Goal: Information Seeking & Learning: Learn about a topic

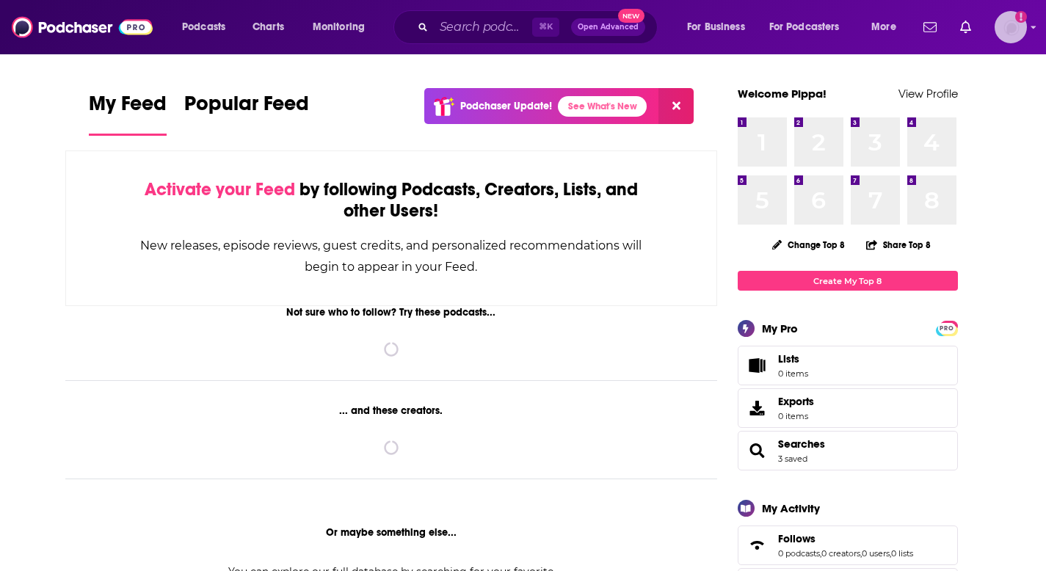
click at [1014, 26] on img "Logged in as PippaGibb" at bounding box center [1011, 27] width 32 height 32
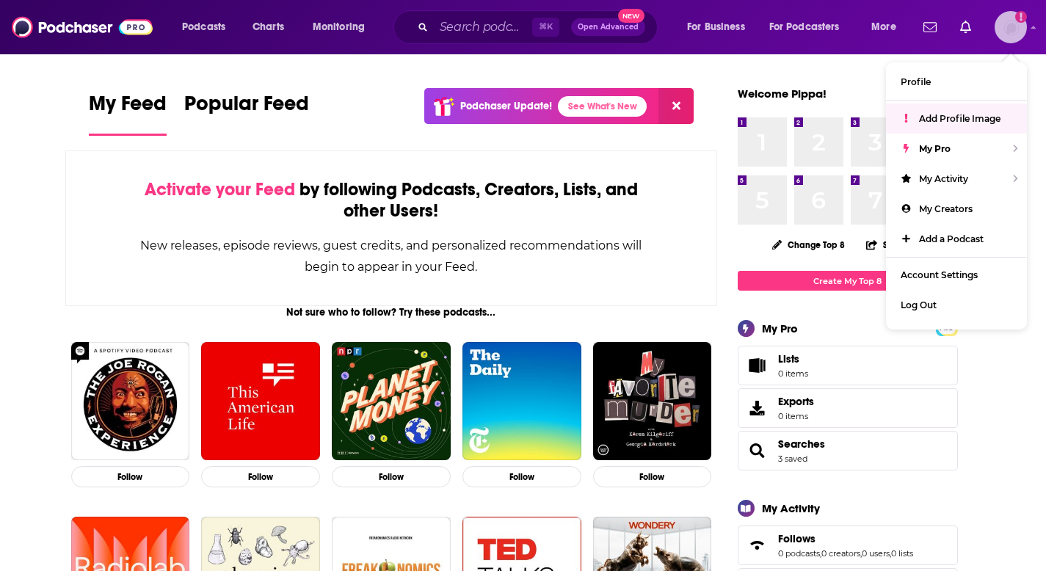
click at [954, 115] on span "Add Profile Image" at bounding box center [960, 118] width 82 height 11
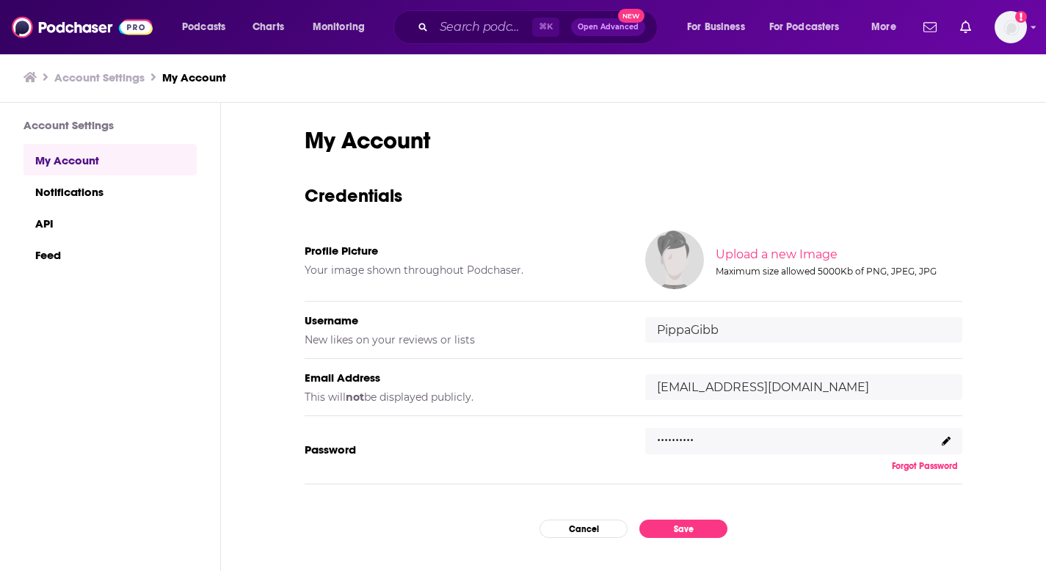
click at [666, 266] on img at bounding box center [674, 260] width 59 height 59
click at [798, 256] on input "file" at bounding box center [837, 255] width 731 height 66
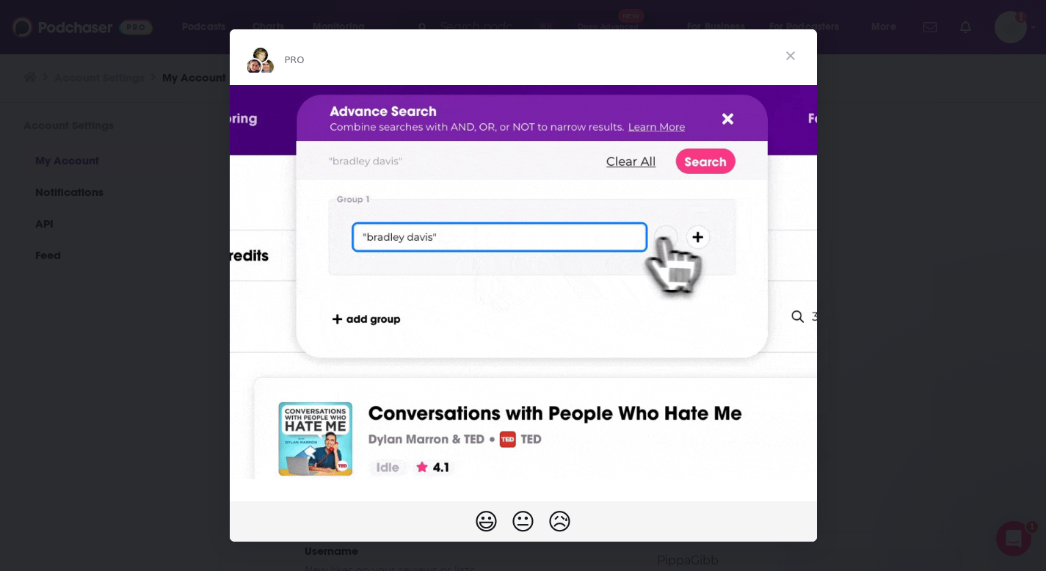
click at [789, 54] on span "Close" at bounding box center [790, 55] width 53 height 53
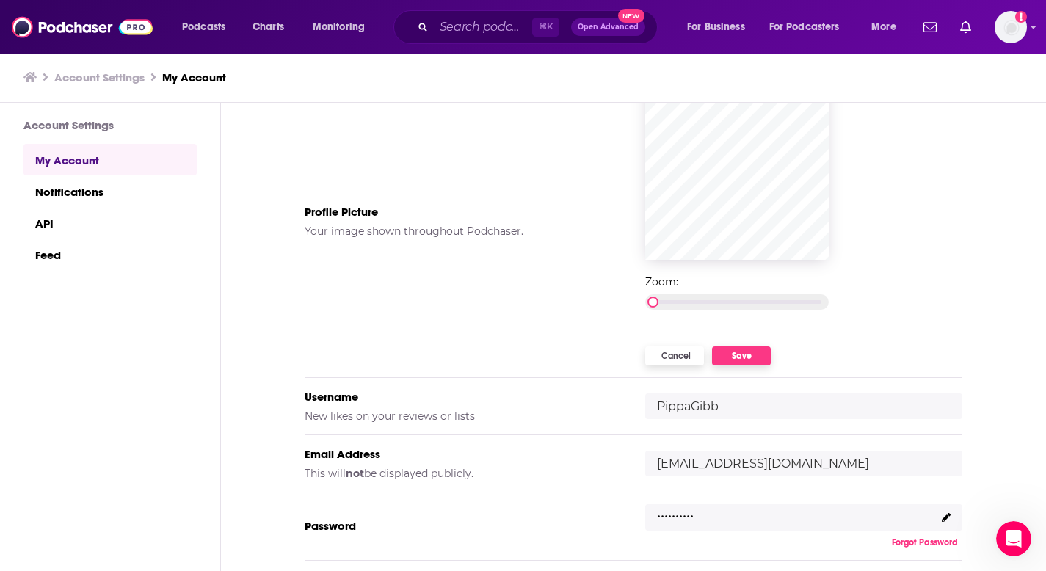
scroll to position [155, 0]
click at [739, 353] on button "Save" at bounding box center [741, 355] width 59 height 19
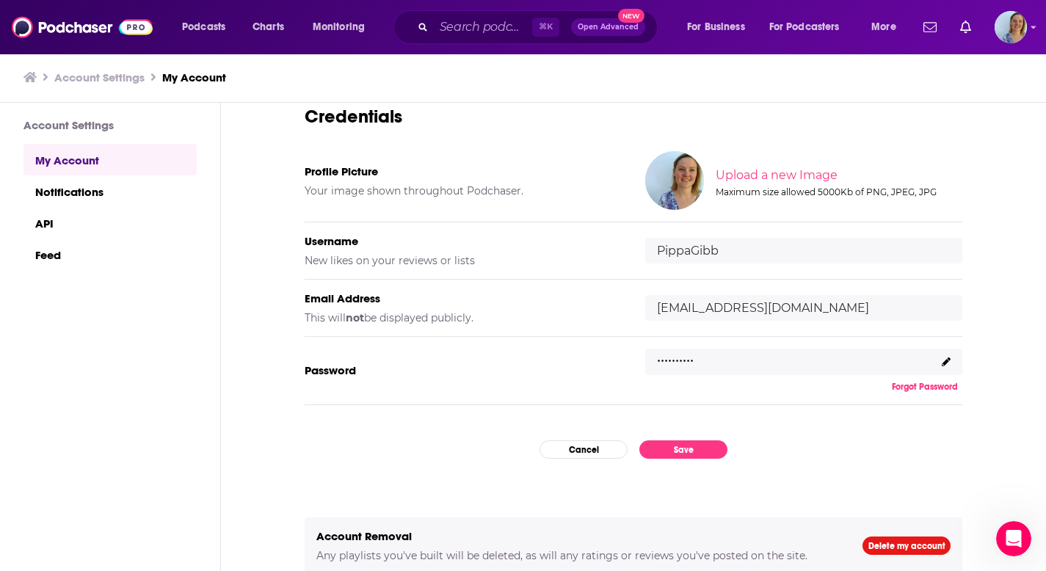
scroll to position [79, 0]
click at [677, 451] on button "Save" at bounding box center [684, 450] width 88 height 18
click at [651, 440] on div "My Account Credentials Profile Picture Your image shown throughout Podchaser. U…" at bounding box center [634, 283] width 658 height 470
click at [673, 451] on button "Save" at bounding box center [684, 450] width 88 height 18
click at [75, 28] on img at bounding box center [82, 27] width 141 height 28
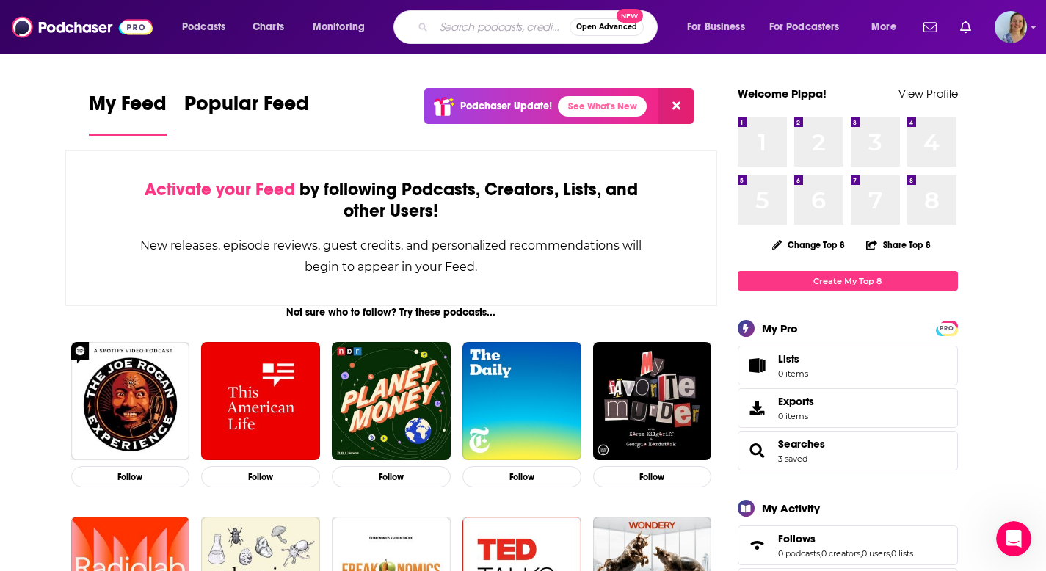
click at [462, 26] on input "Search podcasts, credits, & more..." at bounding box center [502, 26] width 136 height 23
click at [613, 31] on button "Open Advanced New" at bounding box center [607, 27] width 74 height 18
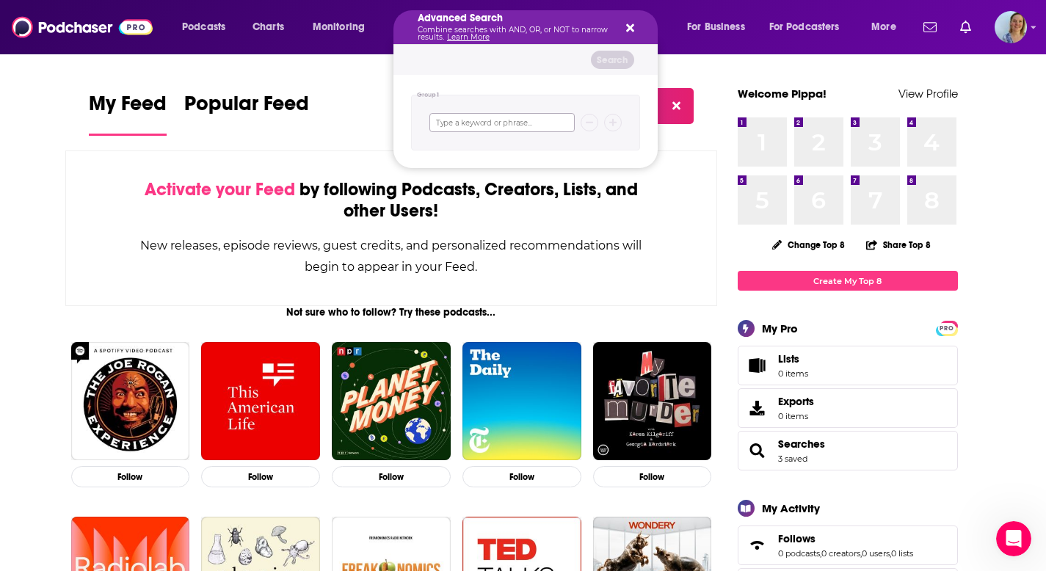
click at [482, 120] on input "Search podcasts, credits, & more..." at bounding box center [502, 122] width 145 height 19
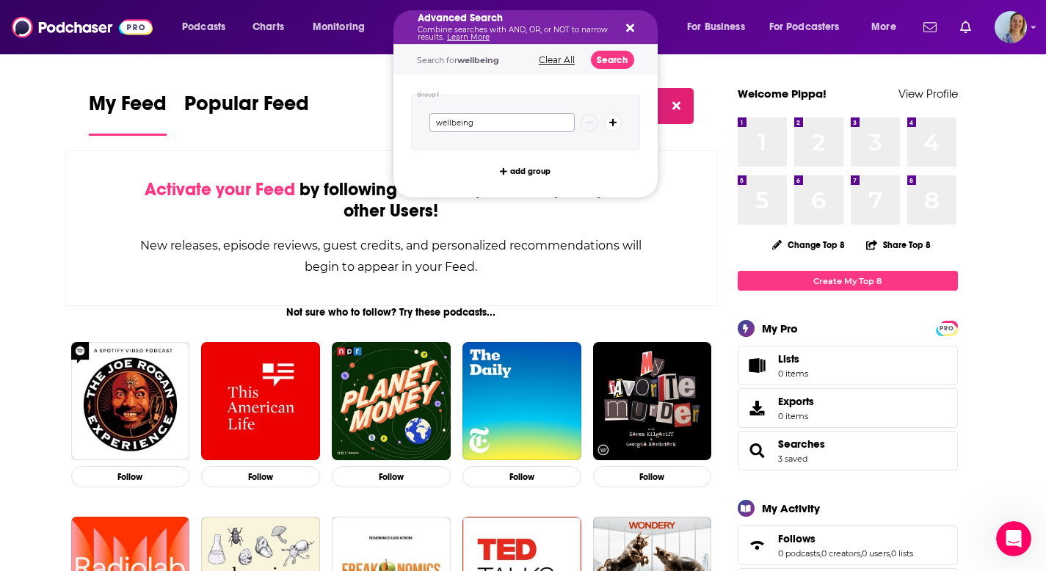
type input "wellbeing"
click at [609, 126] on icon "Search podcasts, credits, & more..." at bounding box center [613, 122] width 8 height 9
type input "UK"
click at [614, 156] on icon "Search podcasts, credits, & more..." at bounding box center [613, 153] width 8 height 9
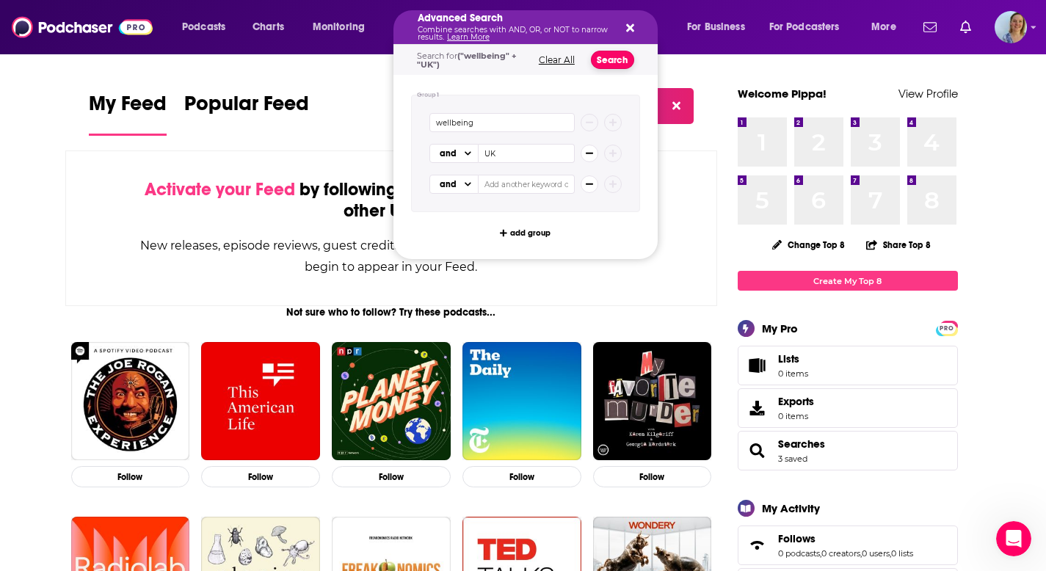
click at [612, 55] on button "Search" at bounding box center [612, 60] width 43 height 18
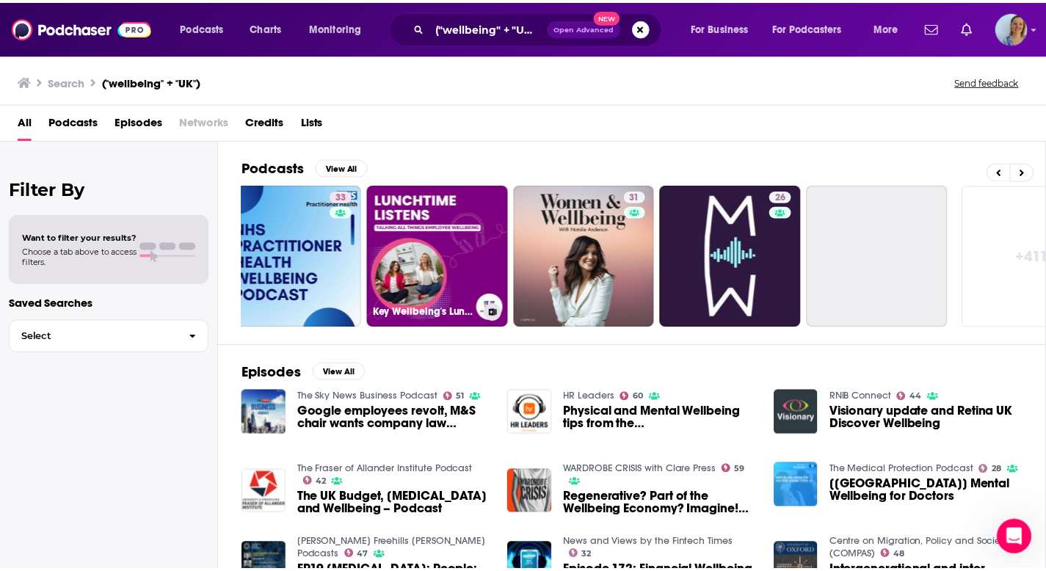
scroll to position [0, 476]
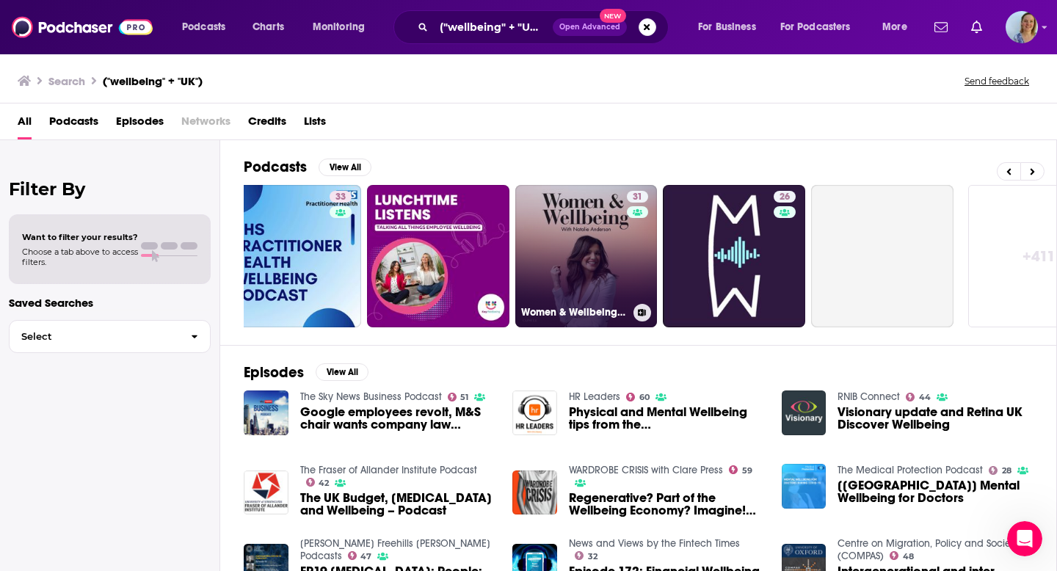
click at [608, 262] on link "31 Women & Wellbeing with [PERSON_NAME]" at bounding box center [586, 256] width 142 height 142
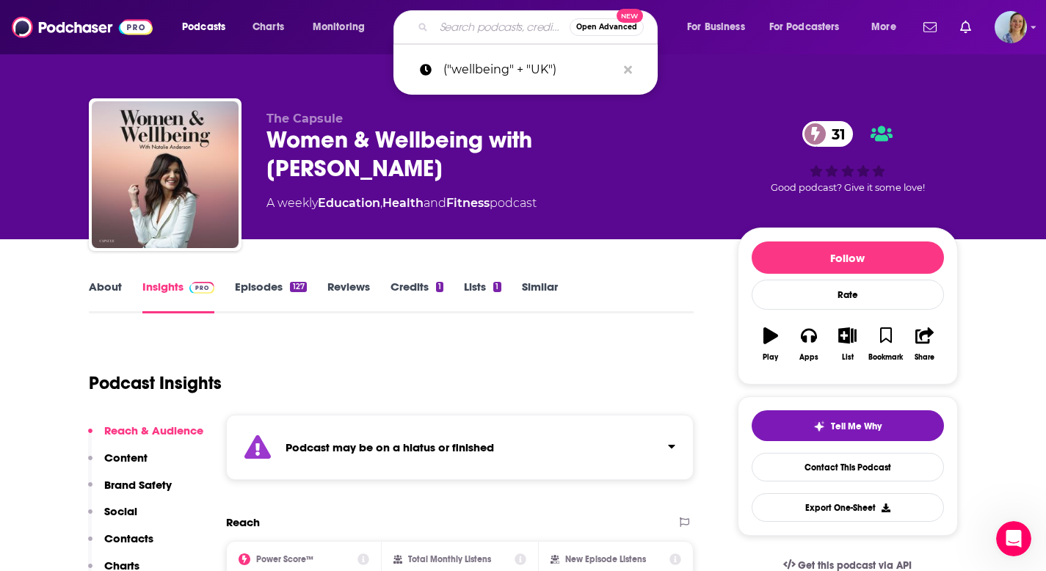
click at [474, 37] on input "Search podcasts, credits, & more..." at bounding box center [502, 26] width 136 height 23
click at [626, 69] on icon "Search podcasts, credits, & more..." at bounding box center [628, 69] width 8 height 8
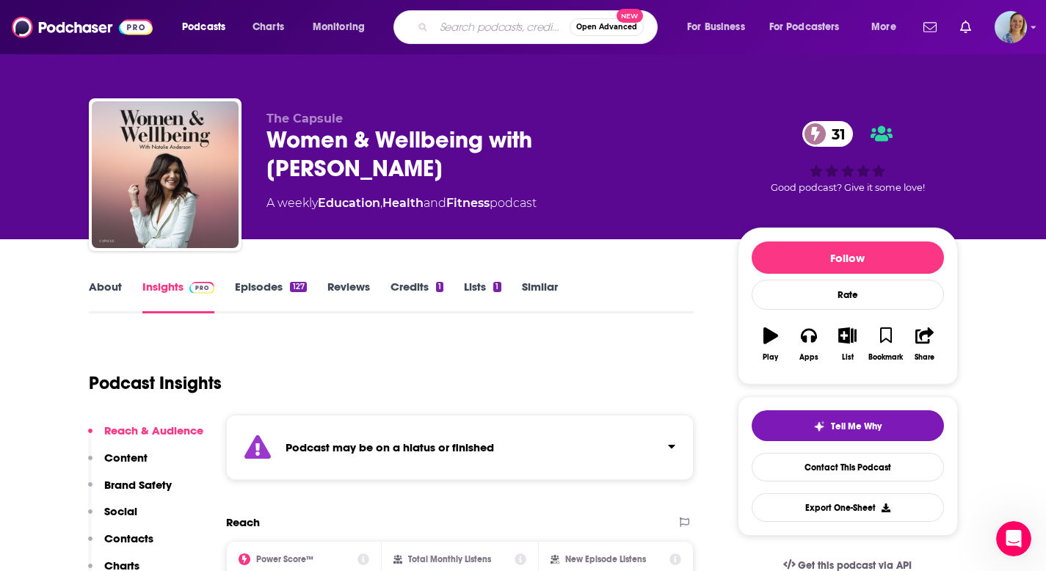
click at [530, 29] on input "Search podcasts, credits, & more..." at bounding box center [502, 26] width 136 height 23
type input "alcohol"
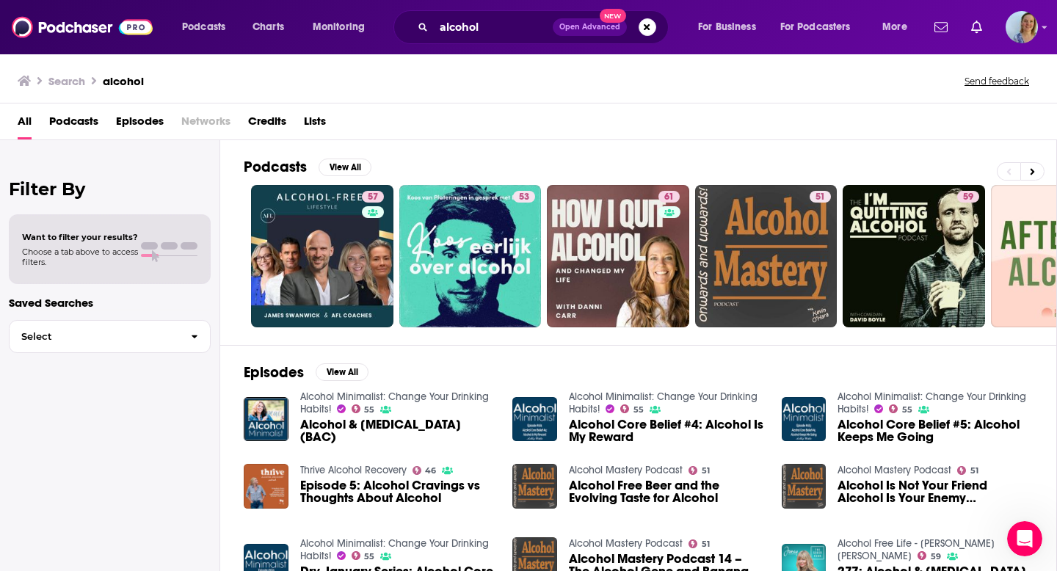
click at [596, 32] on button "Open Advanced New" at bounding box center [590, 27] width 74 height 18
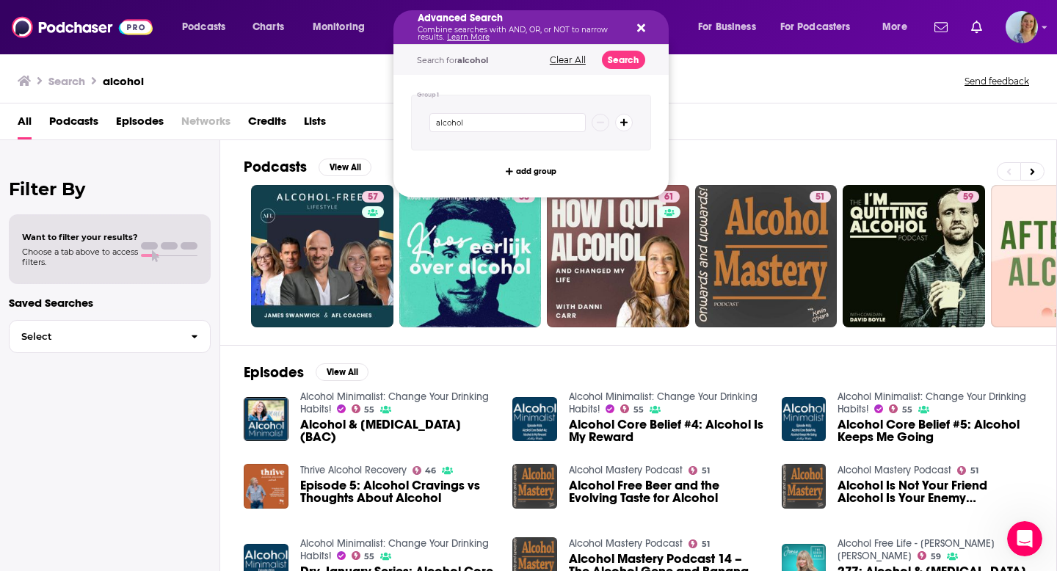
click at [626, 124] on icon "Search podcasts, credits, & more..." at bounding box center [624, 122] width 8 height 9
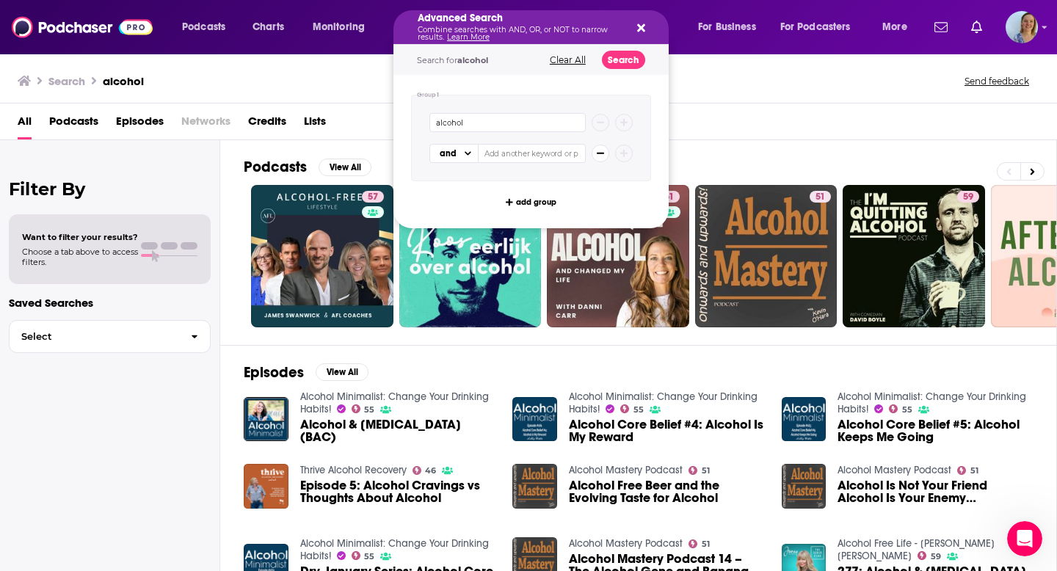
click at [485, 151] on input "Search podcasts, credits, & more..." at bounding box center [532, 153] width 107 height 19
type input "Spirits"
click at [624, 148] on button "Search podcasts, credits, & more..." at bounding box center [624, 154] width 18 height 18
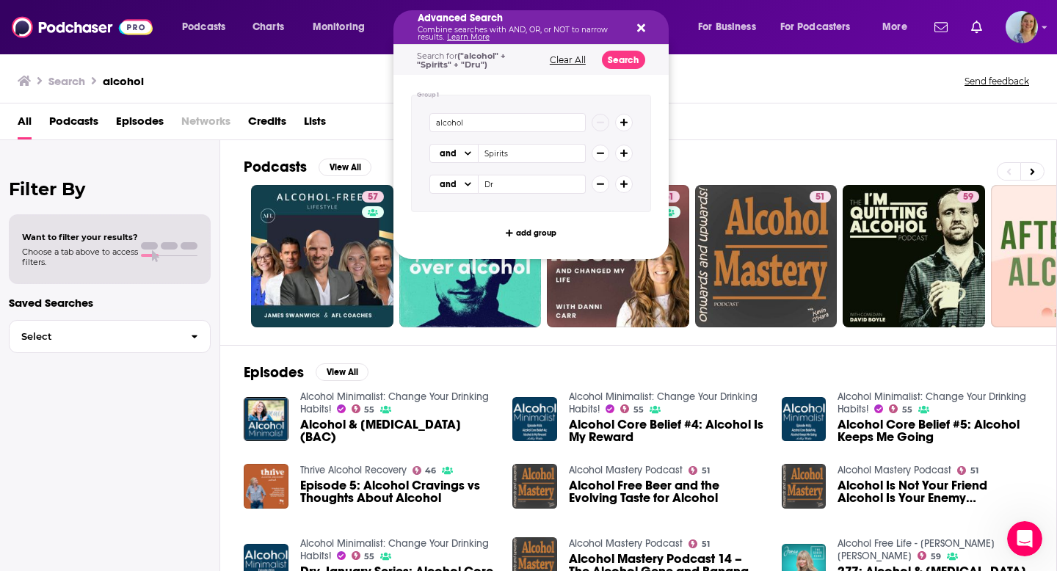
type input "D"
type input "Food & Drink"
click at [620, 187] on icon "Search podcasts, credits, & more..." at bounding box center [624, 184] width 8 height 9
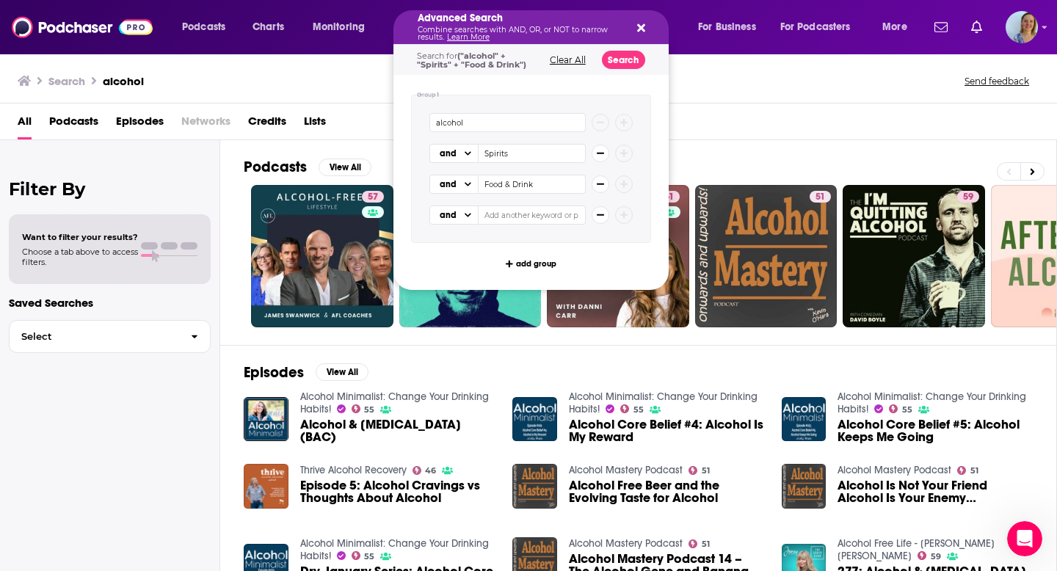
click at [510, 217] on input "Search podcasts, credits, & more..." at bounding box center [532, 215] width 107 height 19
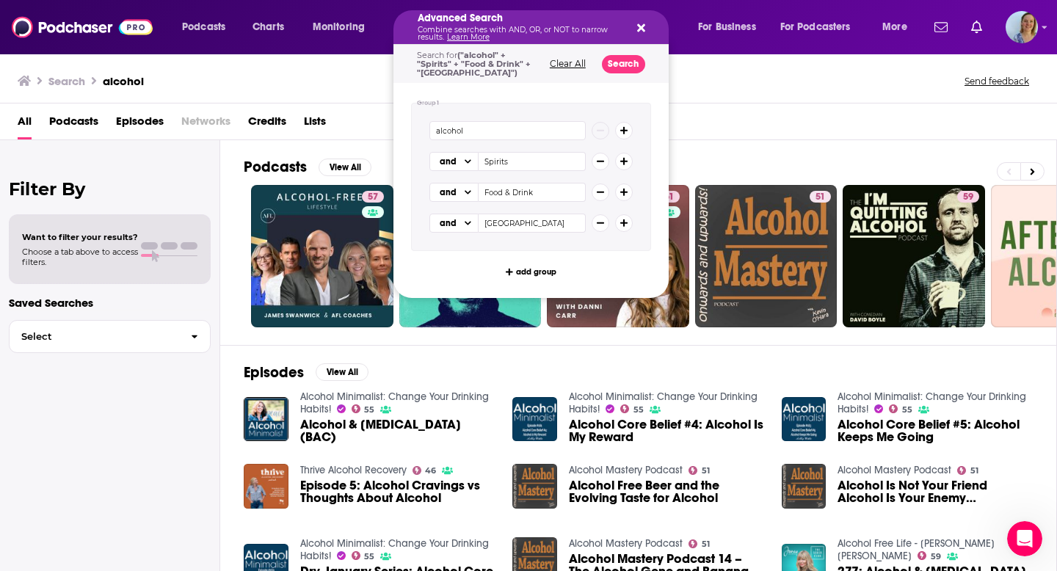
type input "[GEOGRAPHIC_DATA]"
click at [618, 231] on div "and [GEOGRAPHIC_DATA]" at bounding box center [531, 223] width 203 height 19
click at [625, 222] on icon "Search podcasts, credits, & more..." at bounding box center [624, 224] width 8 height 8
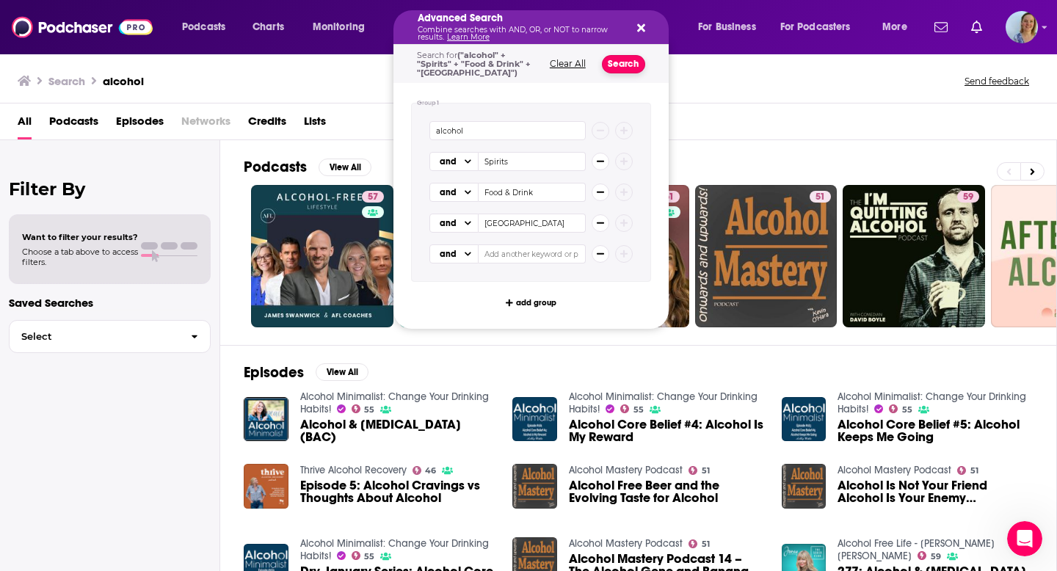
click at [614, 59] on button "Search" at bounding box center [623, 64] width 43 height 18
